Goal: Find specific page/section

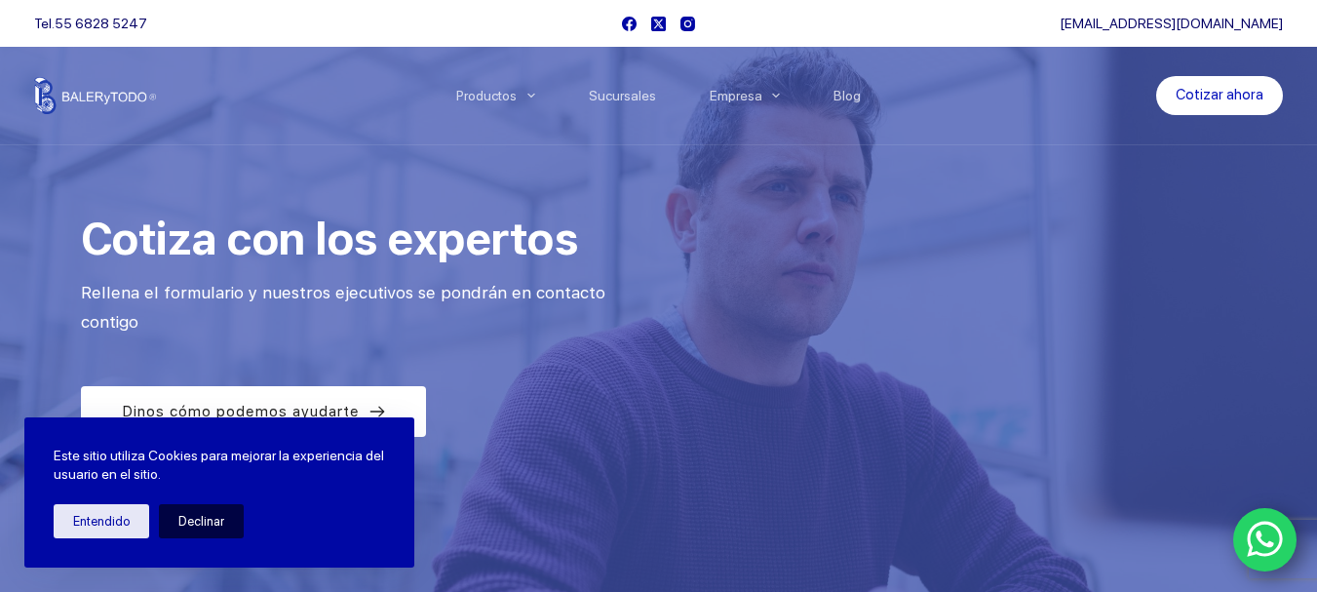
click at [217, 514] on button "Declinar" at bounding box center [201, 521] width 85 height 34
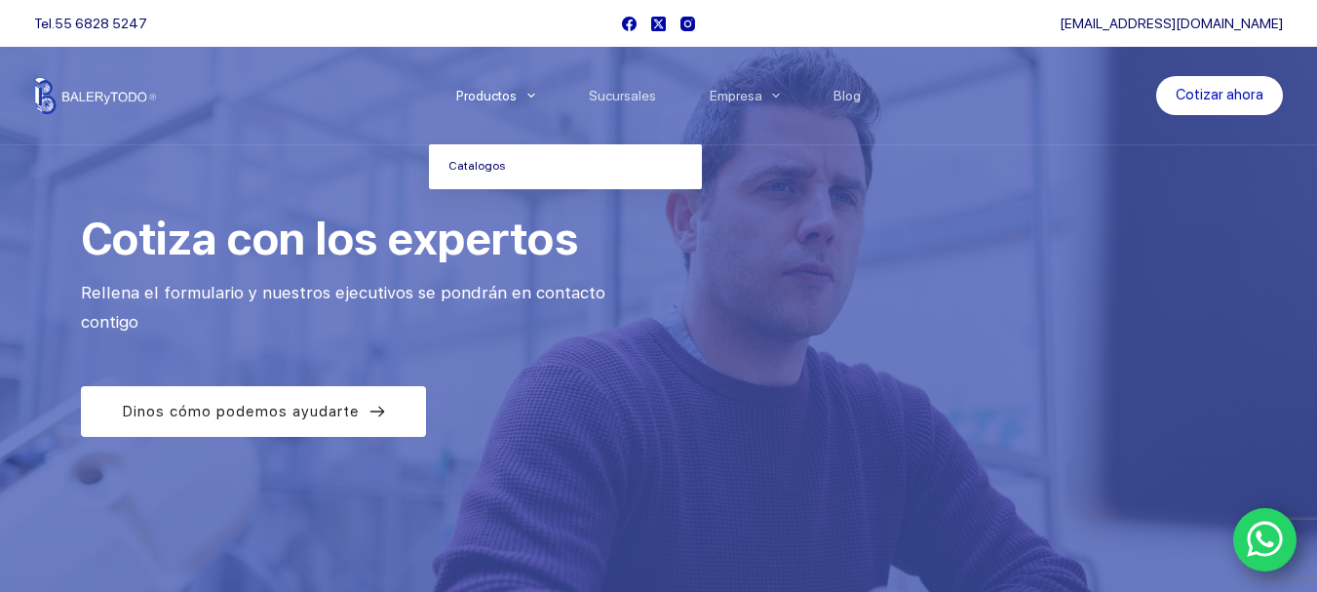
click at [503, 164] on link "Catalogos" at bounding box center [565, 166] width 273 height 45
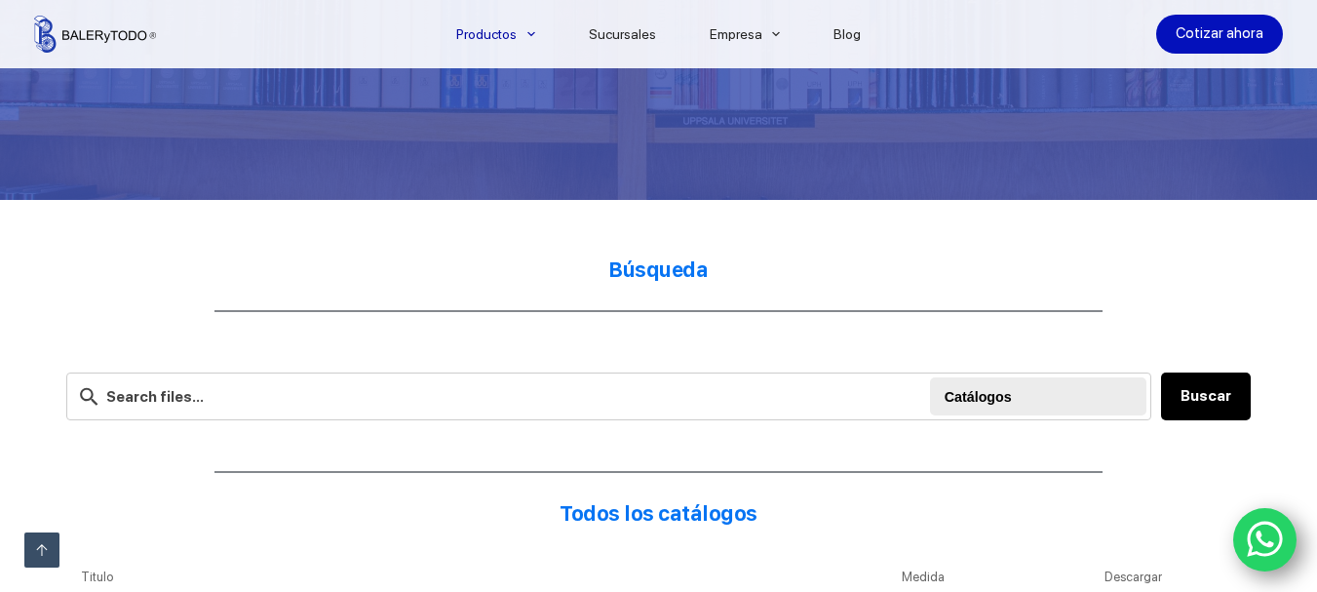
scroll to position [374, 0]
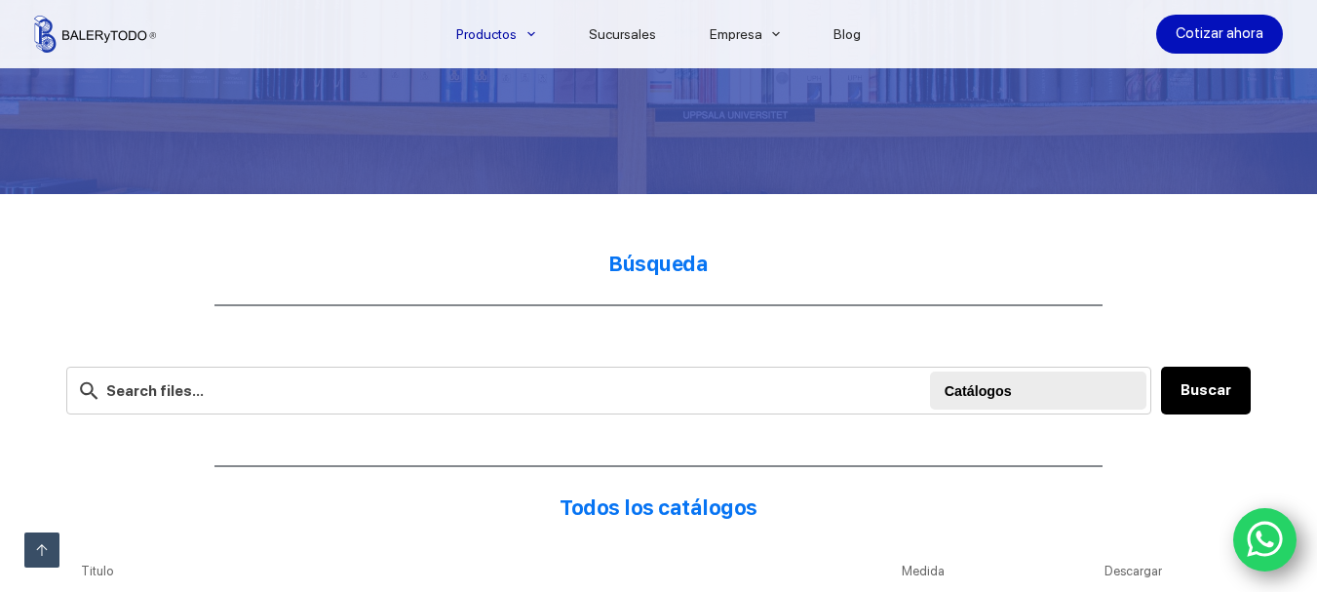
click at [1008, 393] on div at bounding box center [1041, 390] width 193 height 39
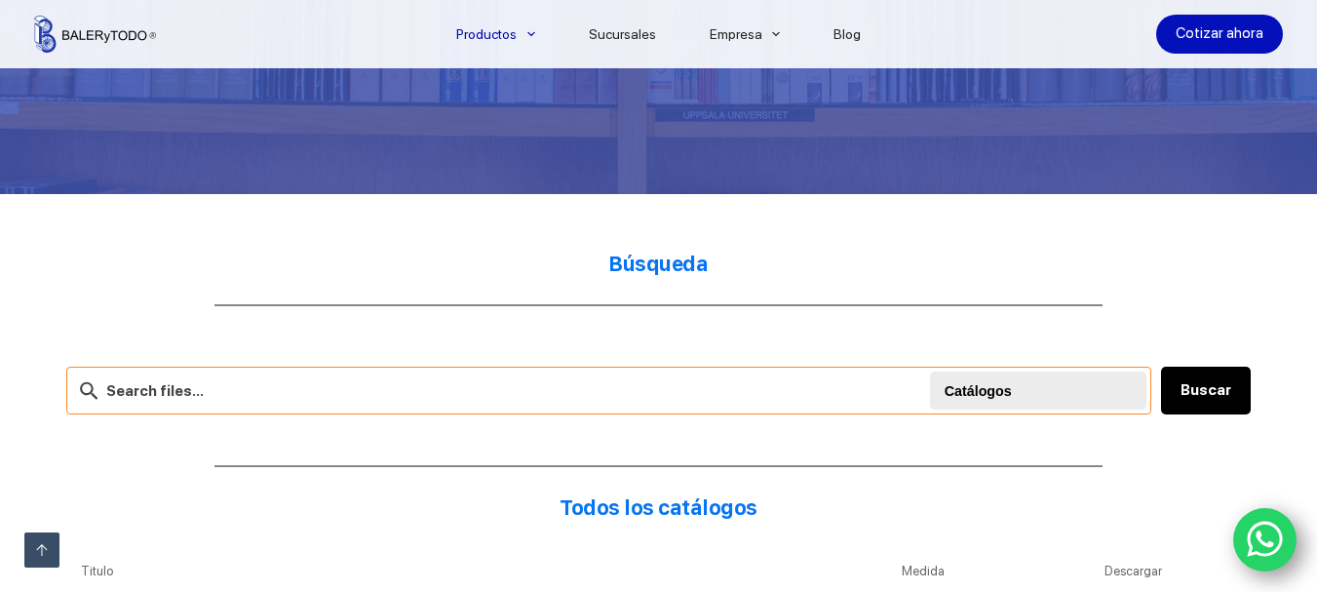
click at [136, 392] on input "text" at bounding box center [609, 391] width 1086 height 48
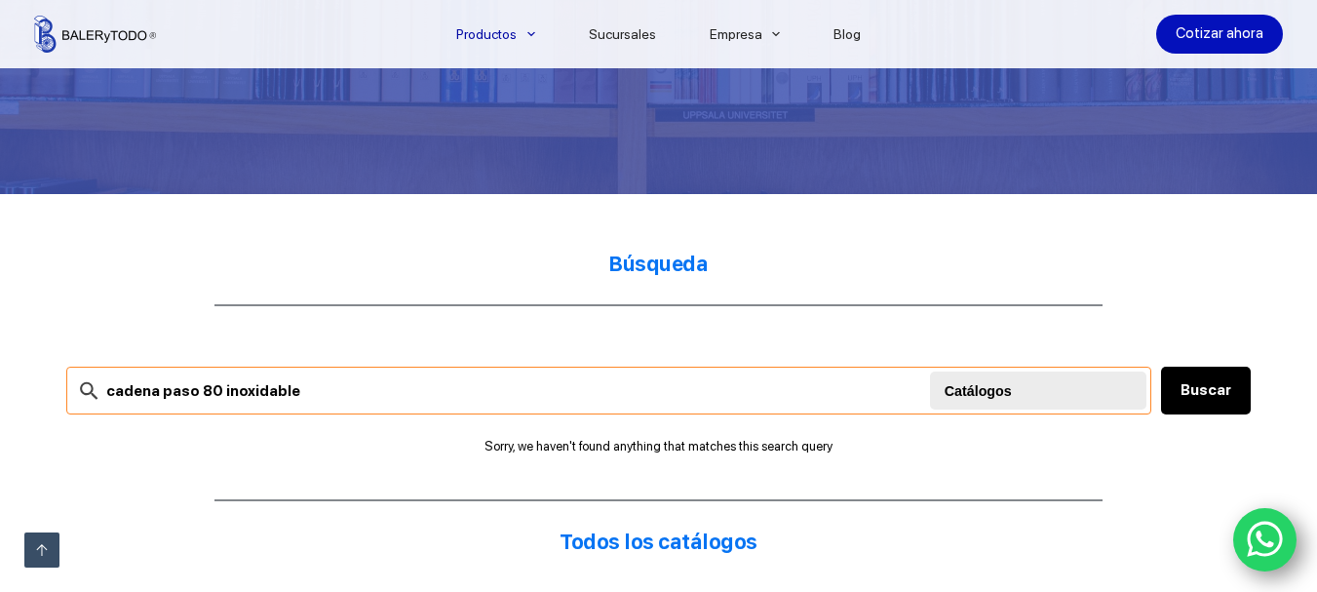
click at [287, 393] on input "cadena paso 80 inoxidable" at bounding box center [609, 391] width 1086 height 48
type input "c"
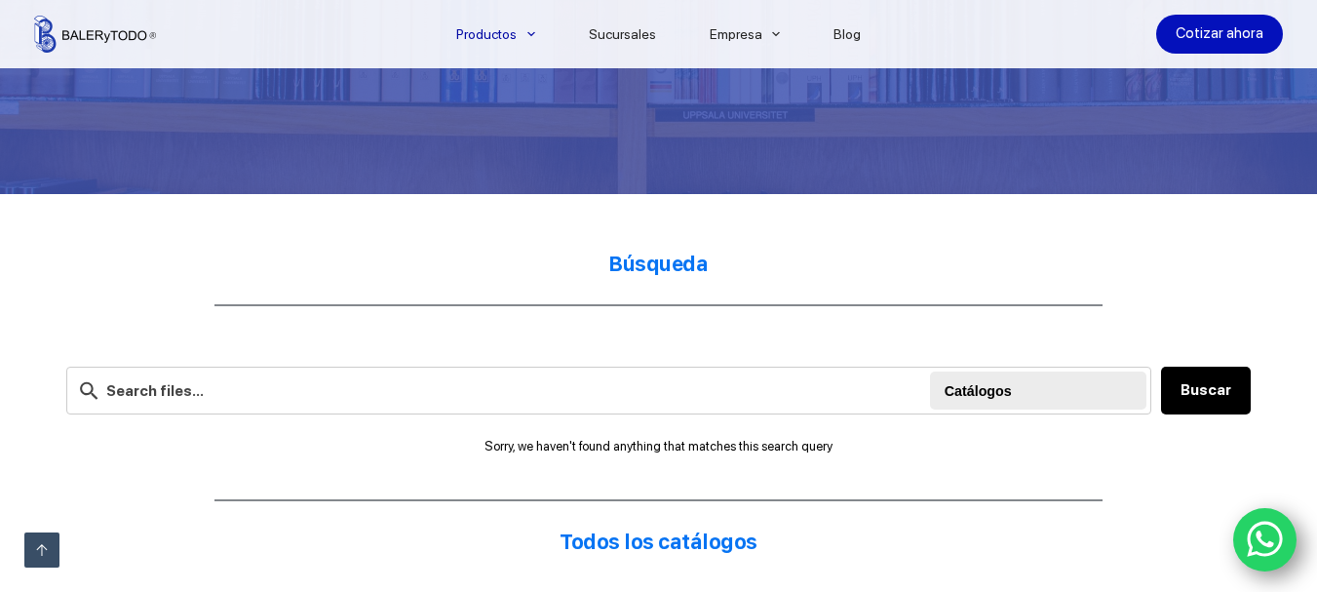
click at [1009, 393] on div at bounding box center [1041, 390] width 193 height 39
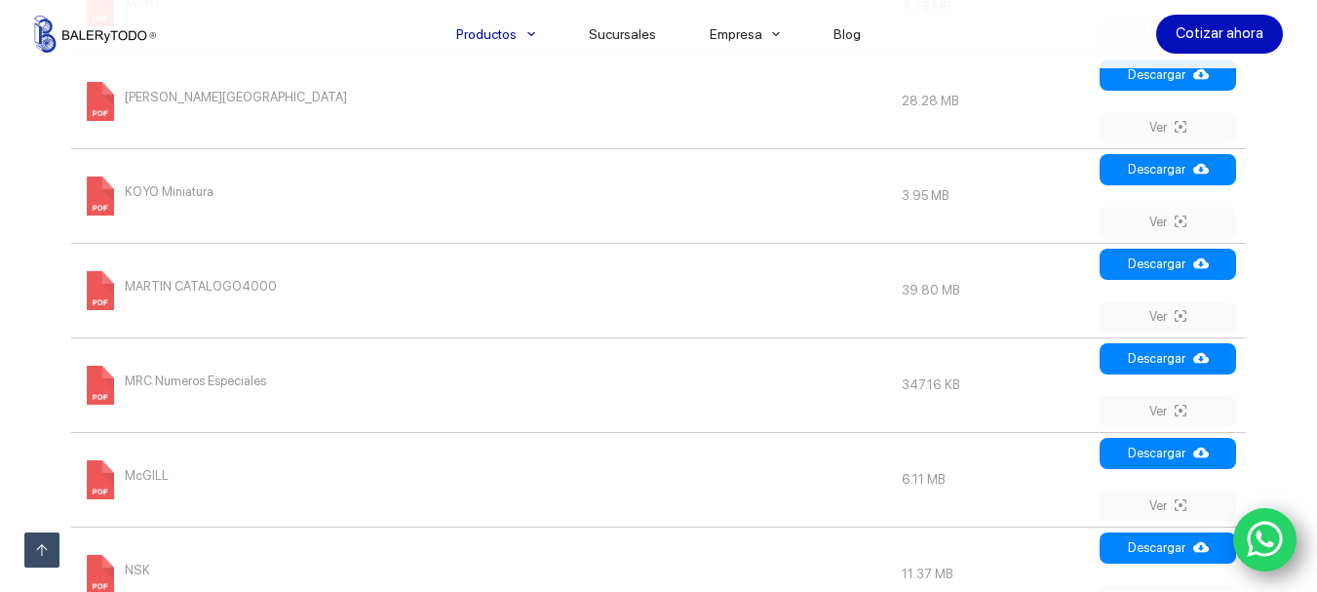
scroll to position [1887, 0]
